Goal: Information Seeking & Learning: Learn about a topic

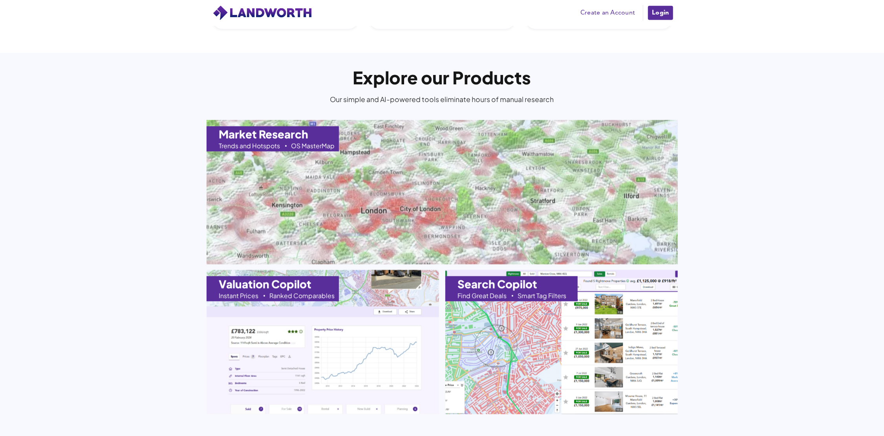
scroll to position [825, 0]
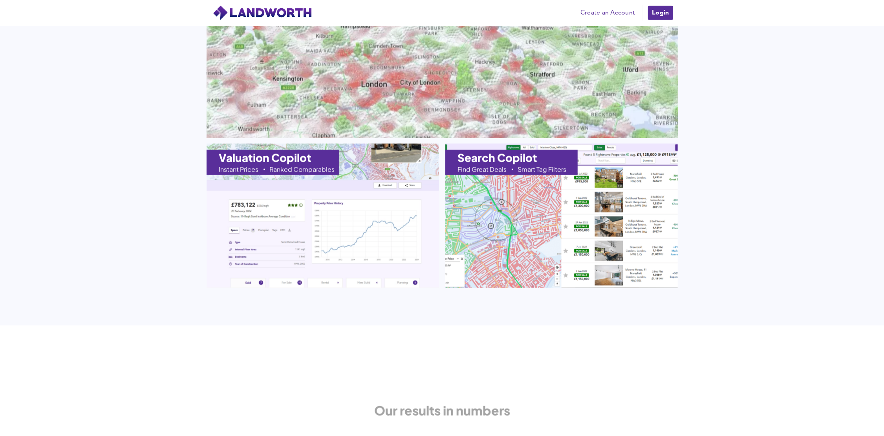
click at [424, 43] on img at bounding box center [442, 65] width 510 height 157
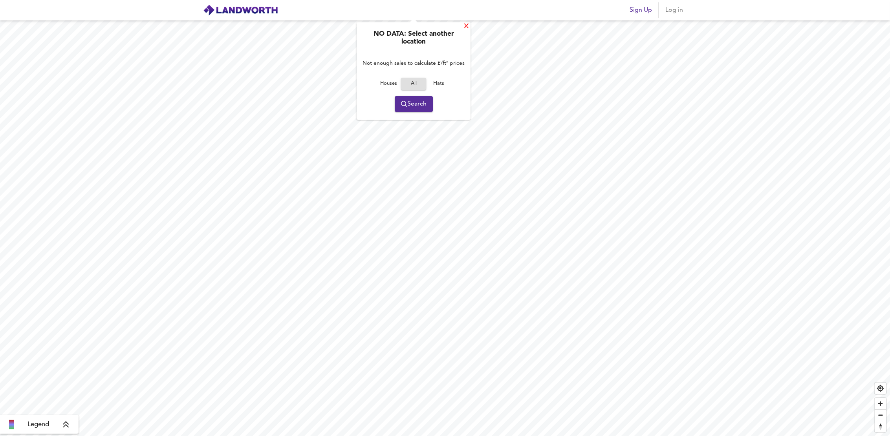
click at [464, 27] on div "X" at bounding box center [466, 26] width 7 height 7
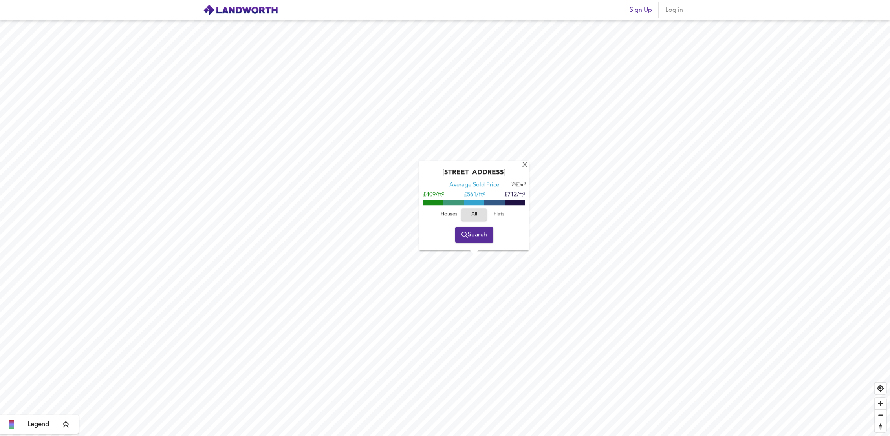
click at [518, 187] on input "checkbox" at bounding box center [516, 185] width 12 height 4
click at [518, 187] on input "checkbox" at bounding box center [519, 185] width 12 height 4
checkbox input "false"
click at [452, 219] on span "Houses" at bounding box center [448, 214] width 21 height 9
click at [526, 169] on div "X" at bounding box center [524, 165] width 7 height 7
